Goal: Task Accomplishment & Management: Use online tool/utility

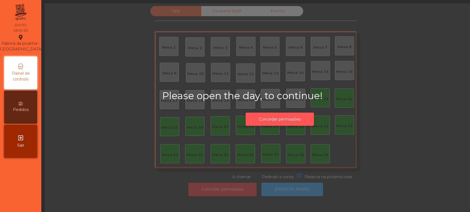
click at [292, 120] on button "Conceder permissões" at bounding box center [279, 119] width 68 height 13
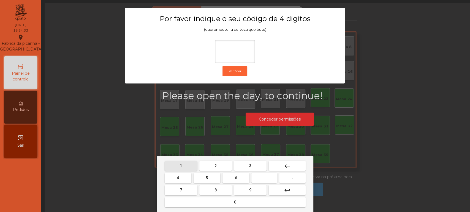
click at [189, 163] on button "1" at bounding box center [180, 166] width 32 height 10
click at [244, 163] on button "3" at bounding box center [250, 166] width 32 height 10
click at [205, 179] on span "5" at bounding box center [206, 178] width 2 height 4
click at [216, 208] on mat-keyboard-key "0" at bounding box center [234, 202] width 143 height 12
click at [235, 203] on span "0" at bounding box center [235, 202] width 2 height 4
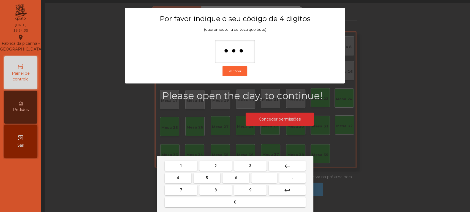
type input "****"
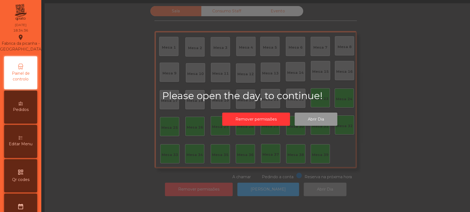
click at [327, 118] on button "Abrir Dia" at bounding box center [315, 119] width 43 height 13
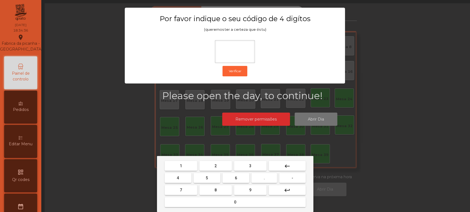
click at [180, 165] on span "1" at bounding box center [181, 166] width 2 height 4
click at [250, 166] on span "3" at bounding box center [250, 166] width 2 height 4
click at [207, 178] on span "5" at bounding box center [206, 178] width 2 height 4
click at [227, 200] on button "0" at bounding box center [234, 203] width 141 height 10
type input "****"
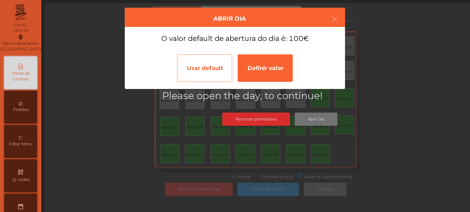
click at [195, 73] on div "Usar default" at bounding box center [204, 68] width 55 height 28
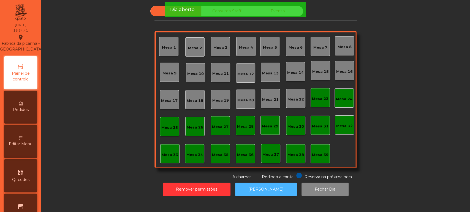
click at [259, 191] on button "[PERSON_NAME]" at bounding box center [266, 189] width 62 height 13
